Goal: Navigation & Orientation: Find specific page/section

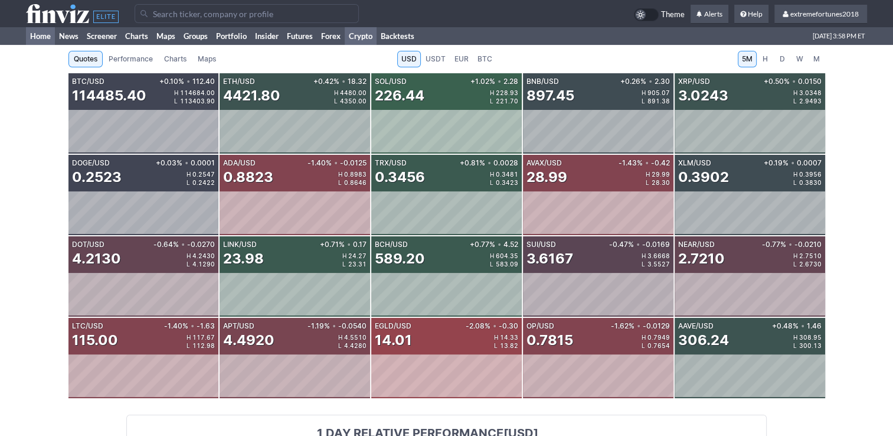
click at [45, 37] on link "Home" at bounding box center [40, 36] width 29 height 18
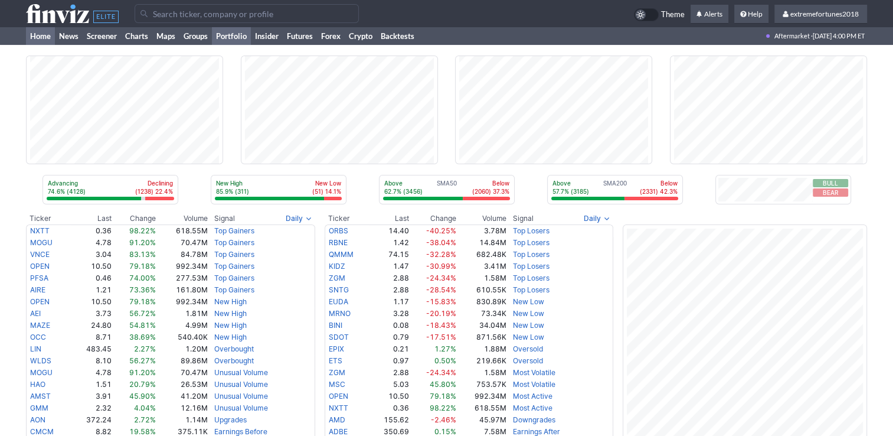
click at [230, 34] on link "Portfolio" at bounding box center [231, 36] width 39 height 18
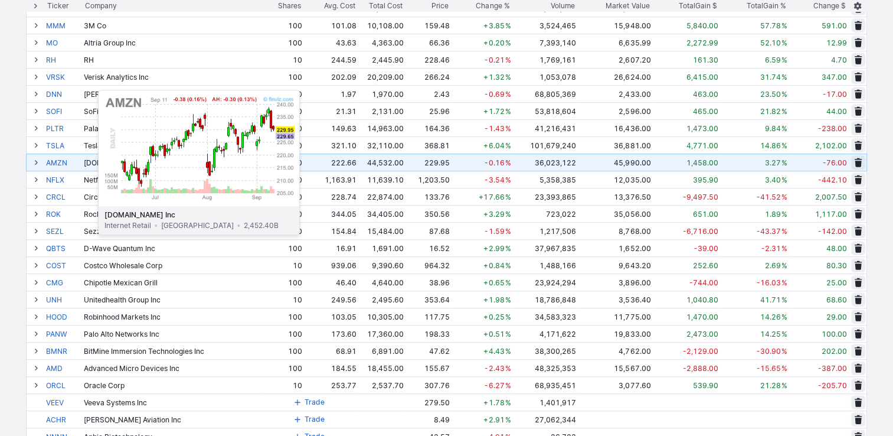
scroll to position [531, 0]
